Goal: Task Accomplishment & Management: Manage account settings

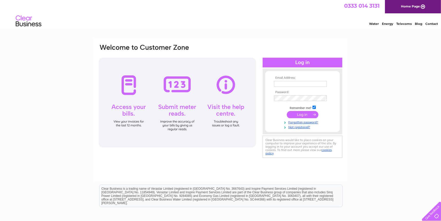
type input "[PERSON_NAME][EMAIL_ADDRESS][DOMAIN_NAME]"
click at [299, 116] on input "submit" at bounding box center [303, 114] width 32 height 7
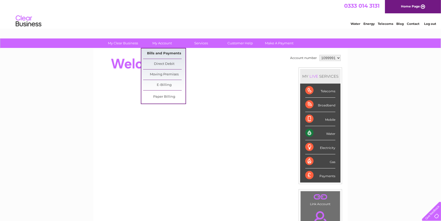
click at [160, 52] on link "Bills and Payments" at bounding box center [164, 54] width 42 height 10
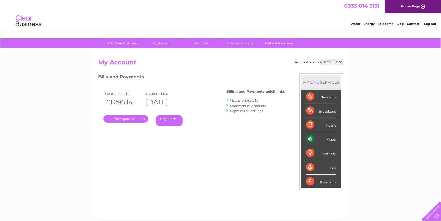
click at [127, 117] on link "." at bounding box center [125, 118] width 45 height 7
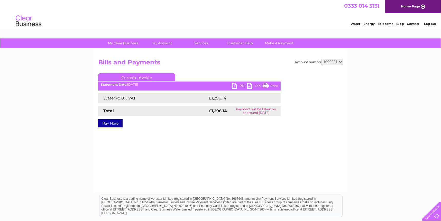
drag, startPoint x: 0, startPoint y: 0, endPoint x: 234, endPoint y: 86, distance: 249.4
click at [234, 86] on link "PDF" at bounding box center [239, 86] width 15 height 7
